Goal: Task Accomplishment & Management: Complete application form

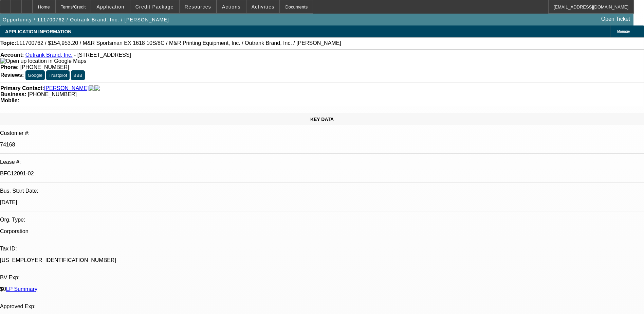
select select "0"
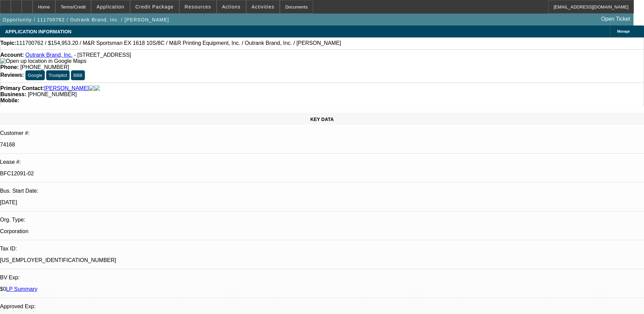
select select "0"
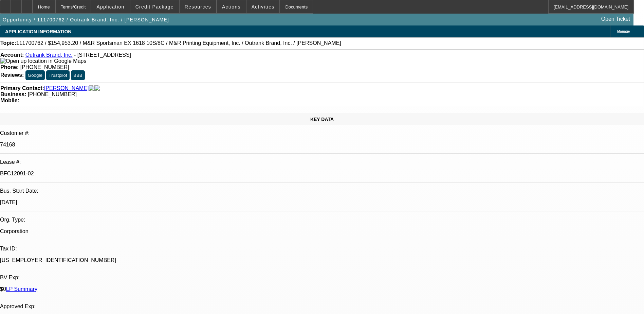
select select "0"
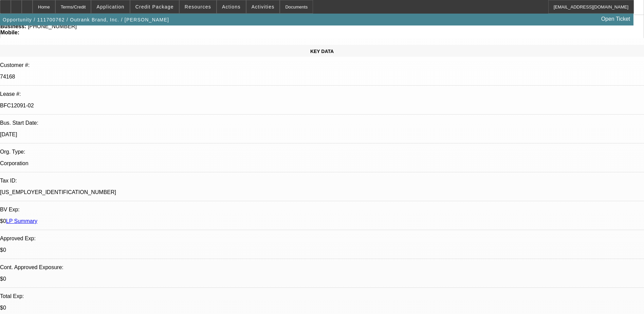
select select "1"
select select "2"
select select "1"
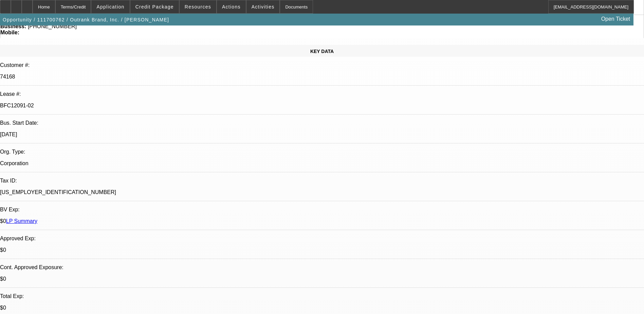
select select "2"
select select "1"
select select "2"
select select "1"
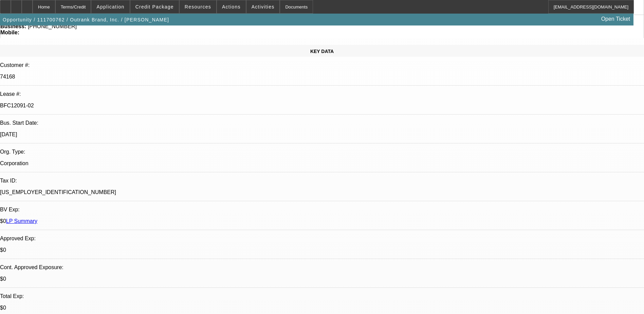
select select "1"
select select "2"
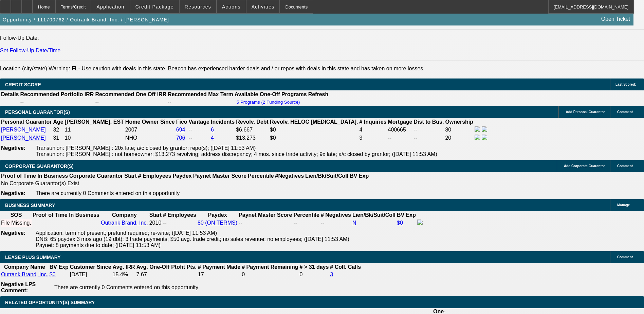
scroll to position [1121, 0]
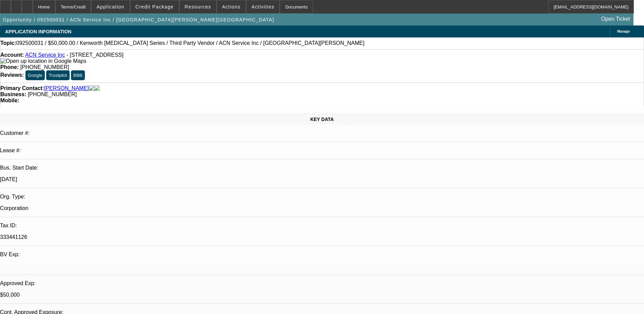
select select "0"
select select "2"
select select "0.1"
select select "4"
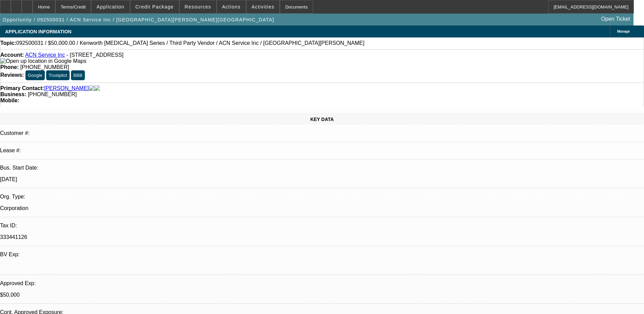
select select "0"
select select "2"
select select "0.1"
select select "4"
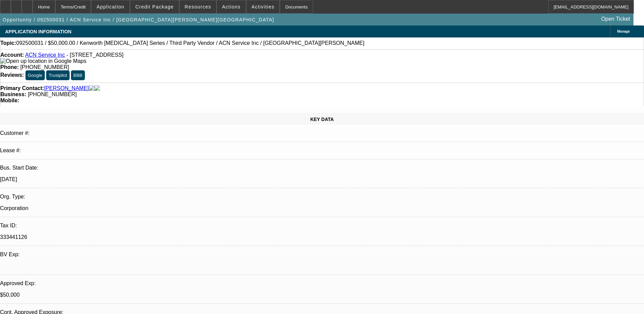
select select "0"
select select "2"
select select "0.1"
select select "4"
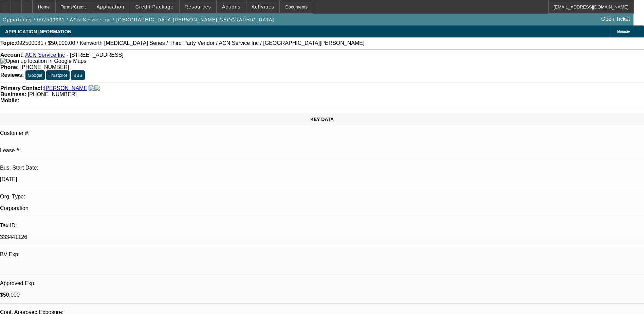
select select "0"
select select "0.1"
select select "4"
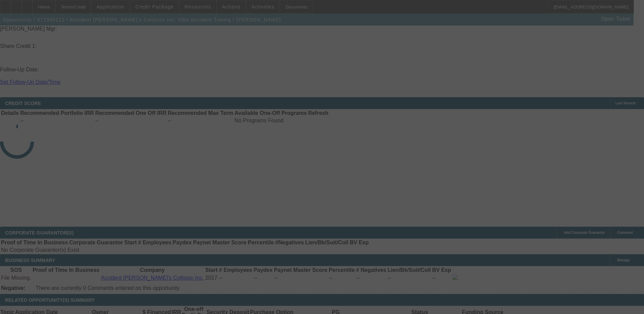
scroll to position [856, 0]
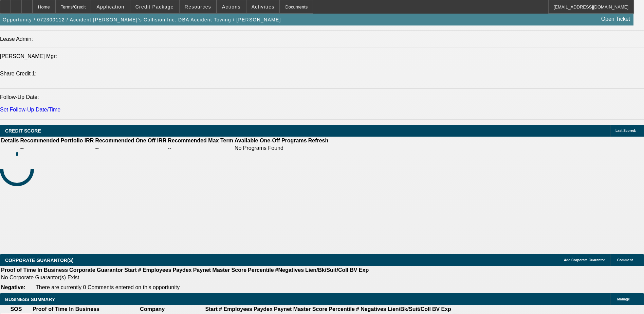
select select "0.1"
select select "2"
select select "0.1"
select select "0"
select select "2"
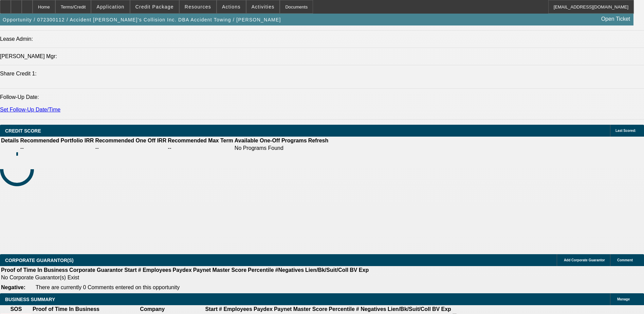
select select "0.1"
select select "1"
select select "2"
select select "4"
select select "1"
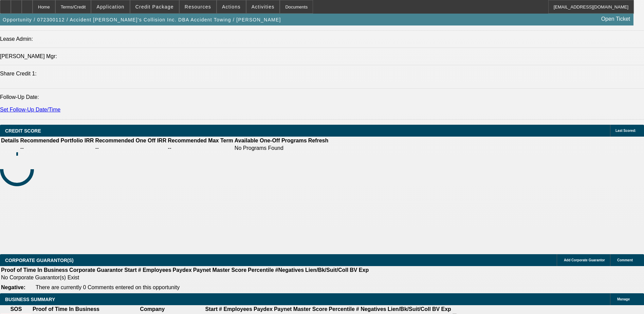
select select "2"
select select "4"
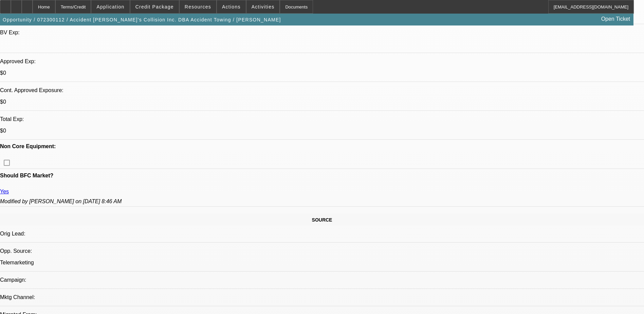
scroll to position [238, 0]
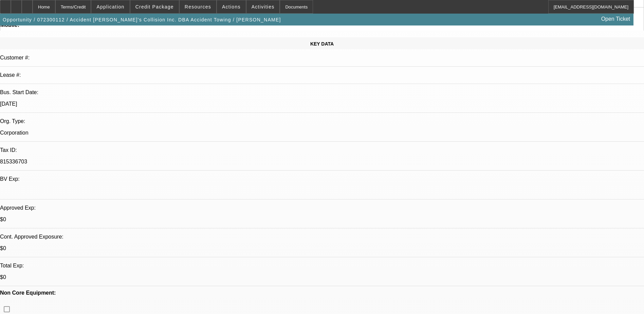
scroll to position [0, 0]
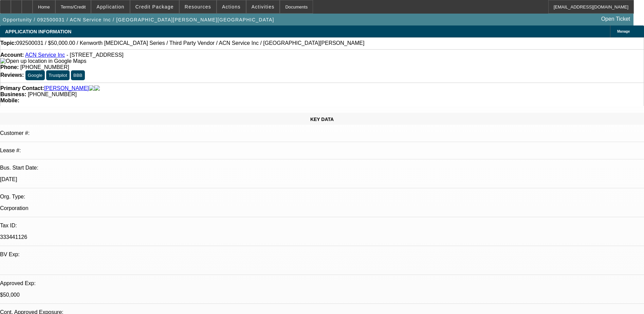
select select "0"
select select "2"
select select "0.1"
select select "4"
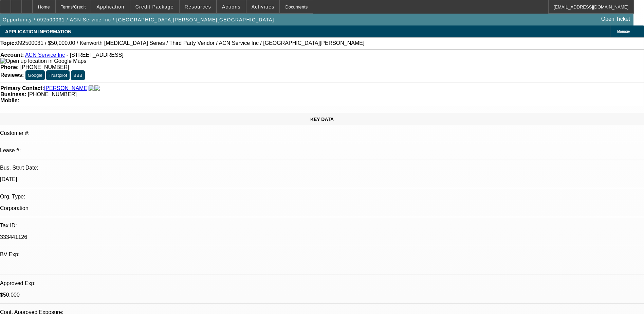
select select "0"
select select "2"
select select "0.1"
select select "4"
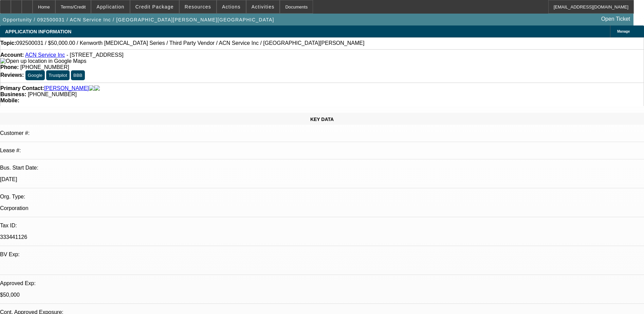
select select "0"
select select "2"
select select "0.1"
select select "4"
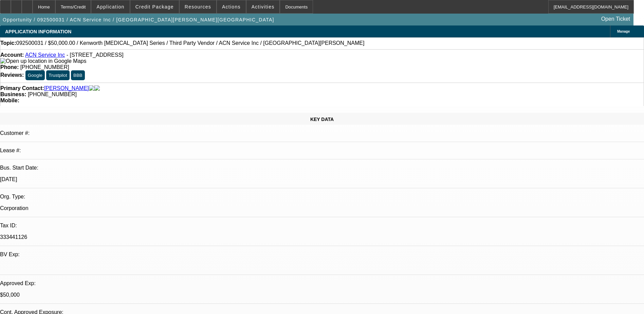
select select "0"
select select "0.1"
select select "4"
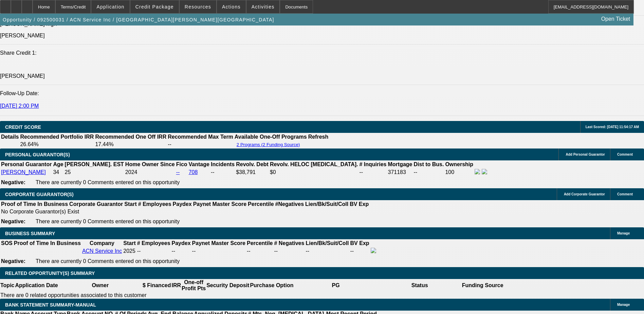
scroll to position [880, 0]
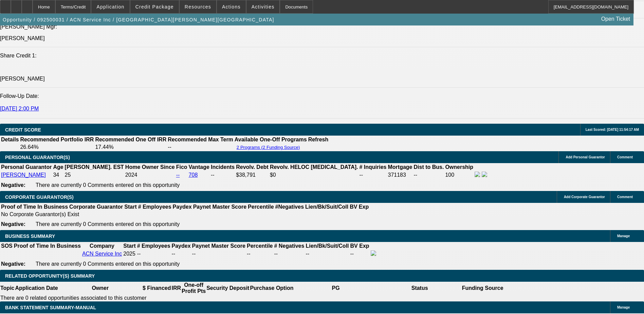
select select "0.15"
select select "2"
select select "0.1"
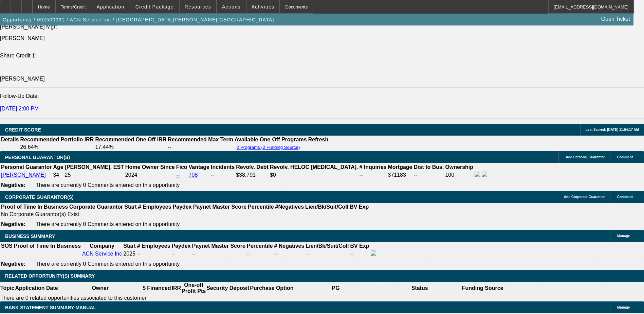
select select "4"
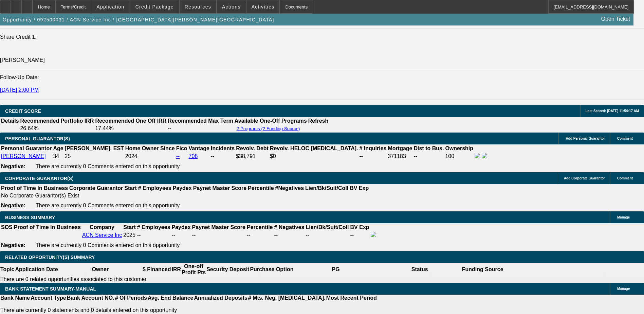
scroll to position [914, 0]
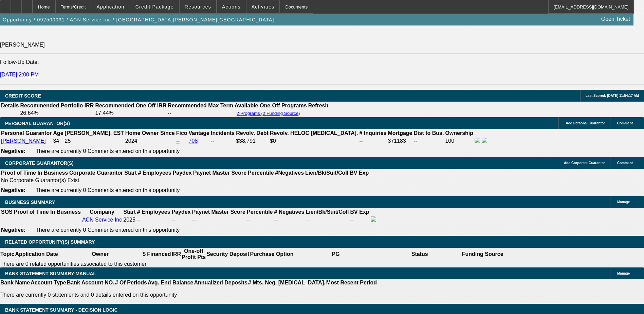
select select "0"
select select "2"
select select "0.1"
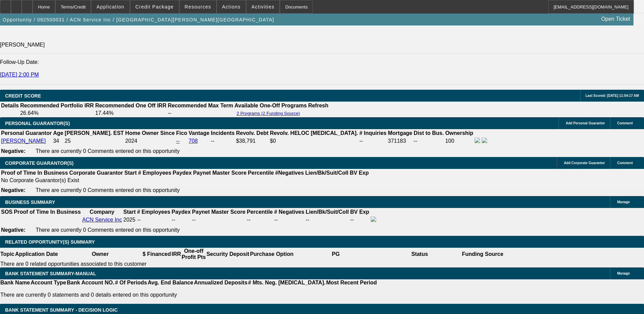
select select "4"
select select "0"
select select "2"
select select "0.1"
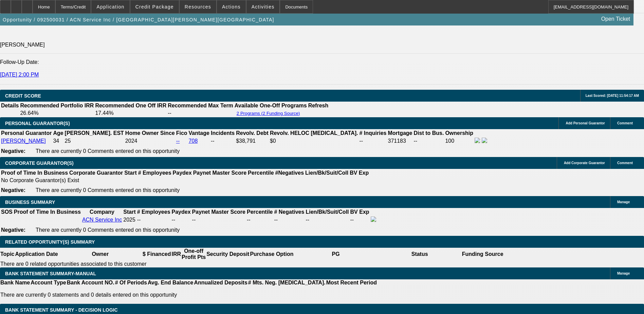
select select "4"
select select "0"
select select "2"
select select "0.1"
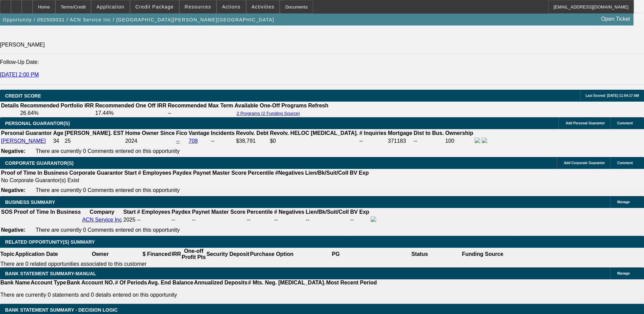
select select "4"
select select "0"
select select "0.1"
select select "4"
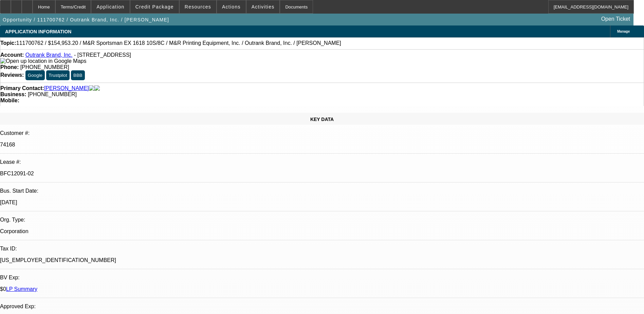
select select "0"
select select "2"
select select "0"
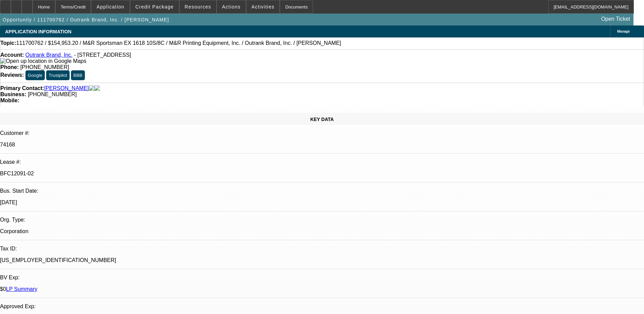
select select "0"
select select "2"
select select "0"
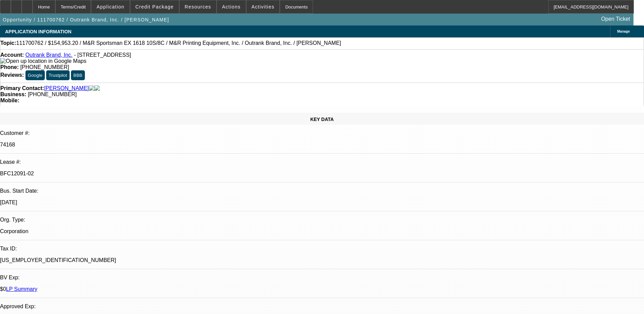
select select "0"
select select "2"
select select "0"
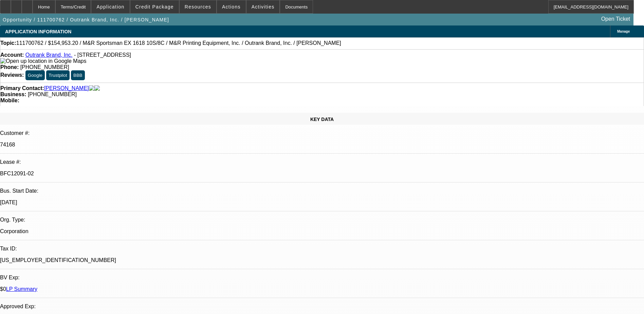
select select "2"
